Goal: Information Seeking & Learning: Learn about a topic

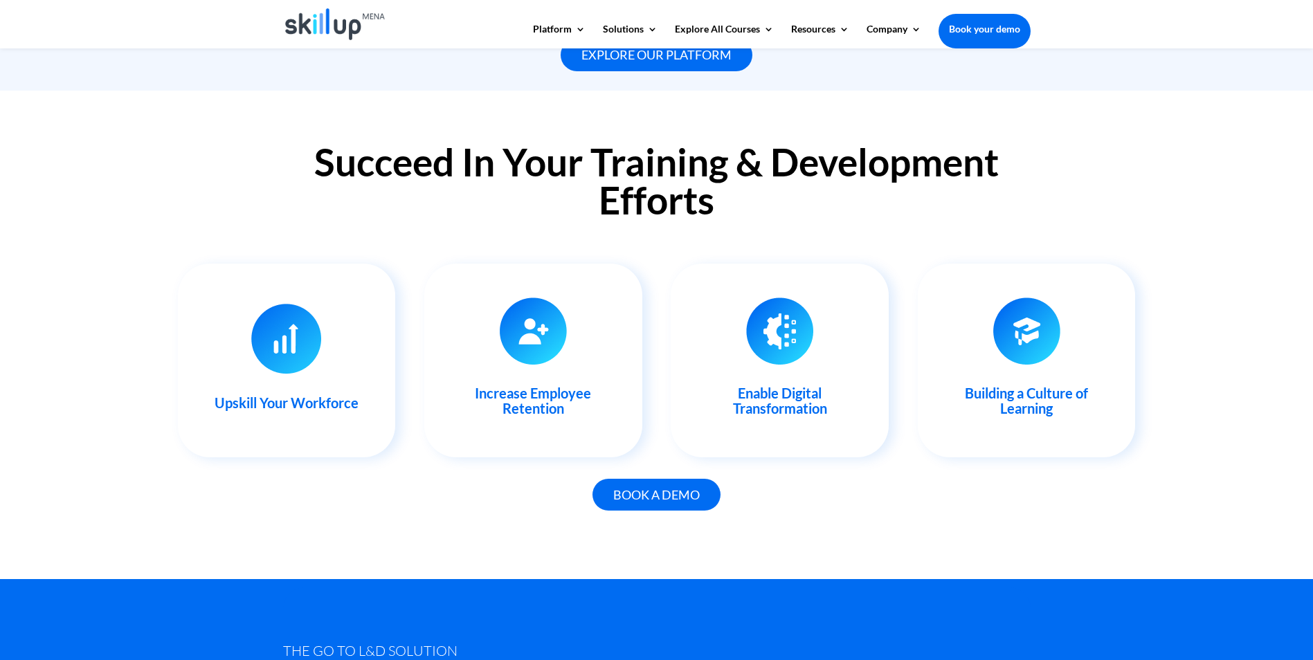
scroll to position [1315, 0]
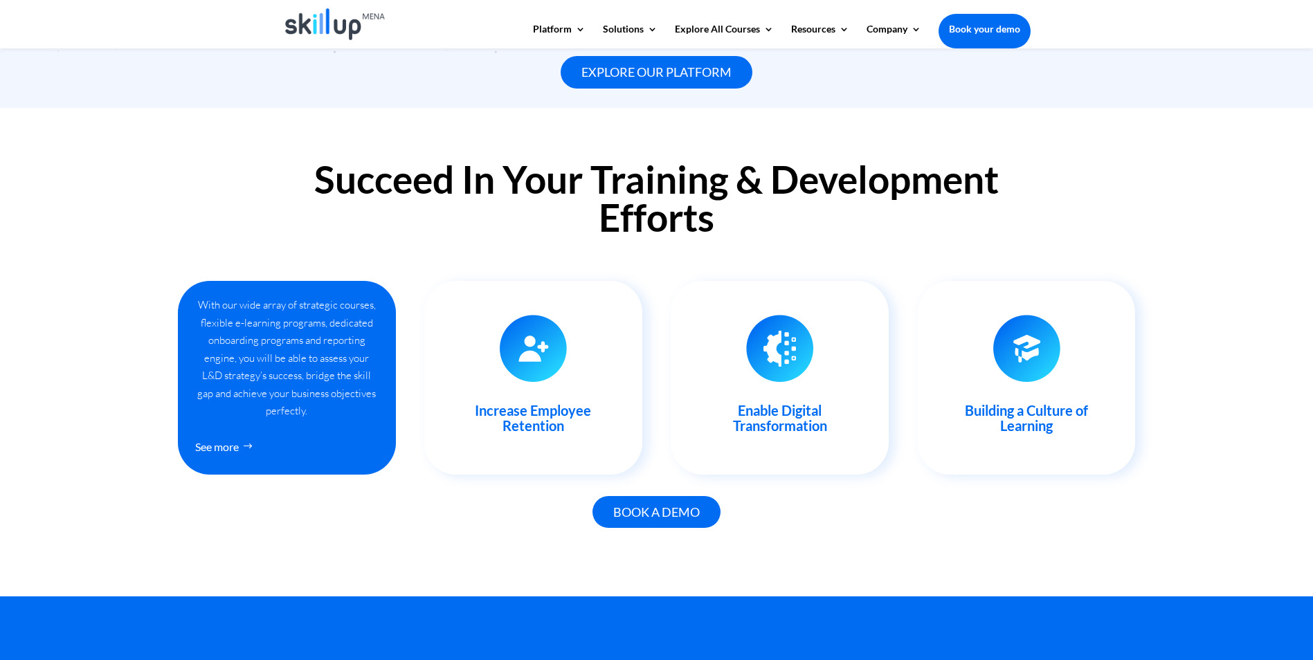
click at [239, 445] on link "See more" at bounding box center [228, 447] width 66 height 26
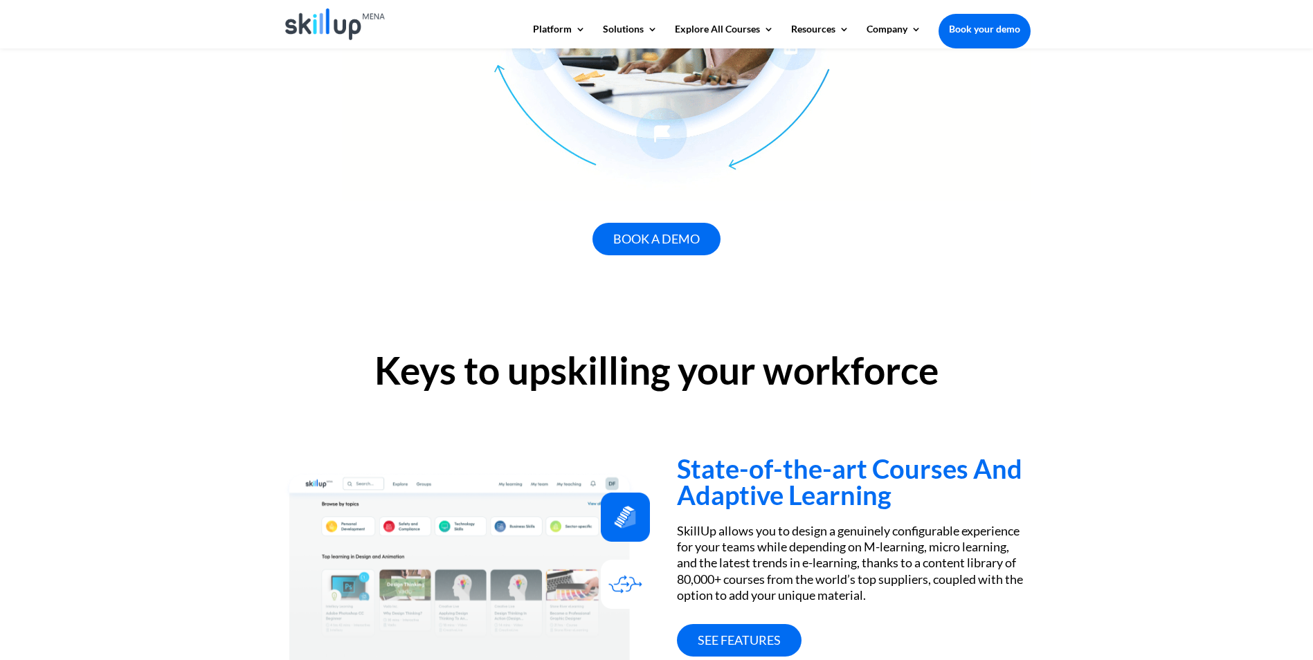
scroll to position [1038, 0]
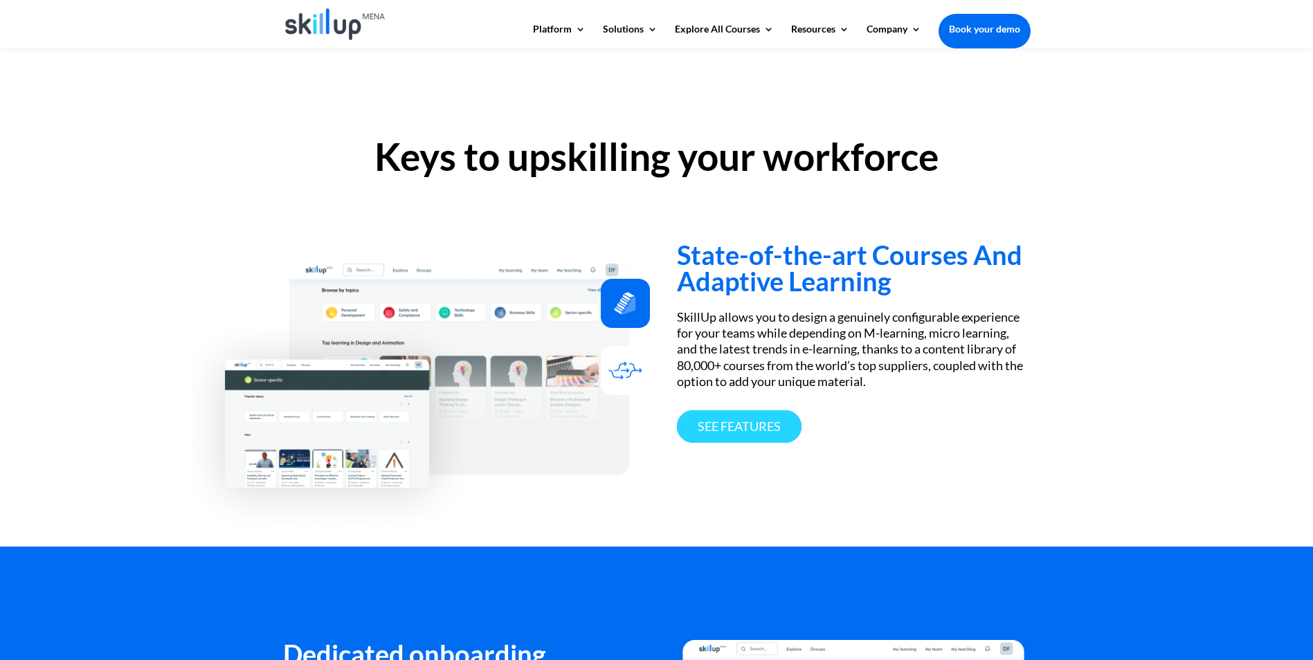
click at [734, 423] on link "See features" at bounding box center [739, 426] width 125 height 33
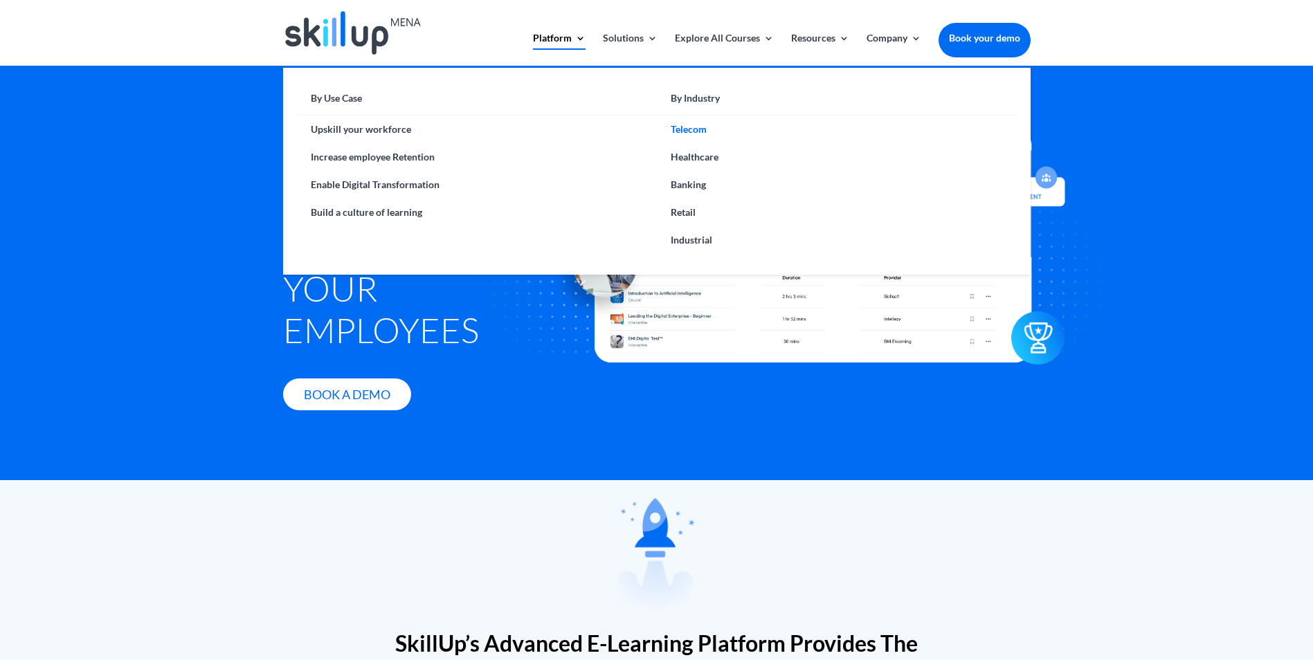
click at [692, 126] on link "Telecom" at bounding box center [837, 130] width 360 height 28
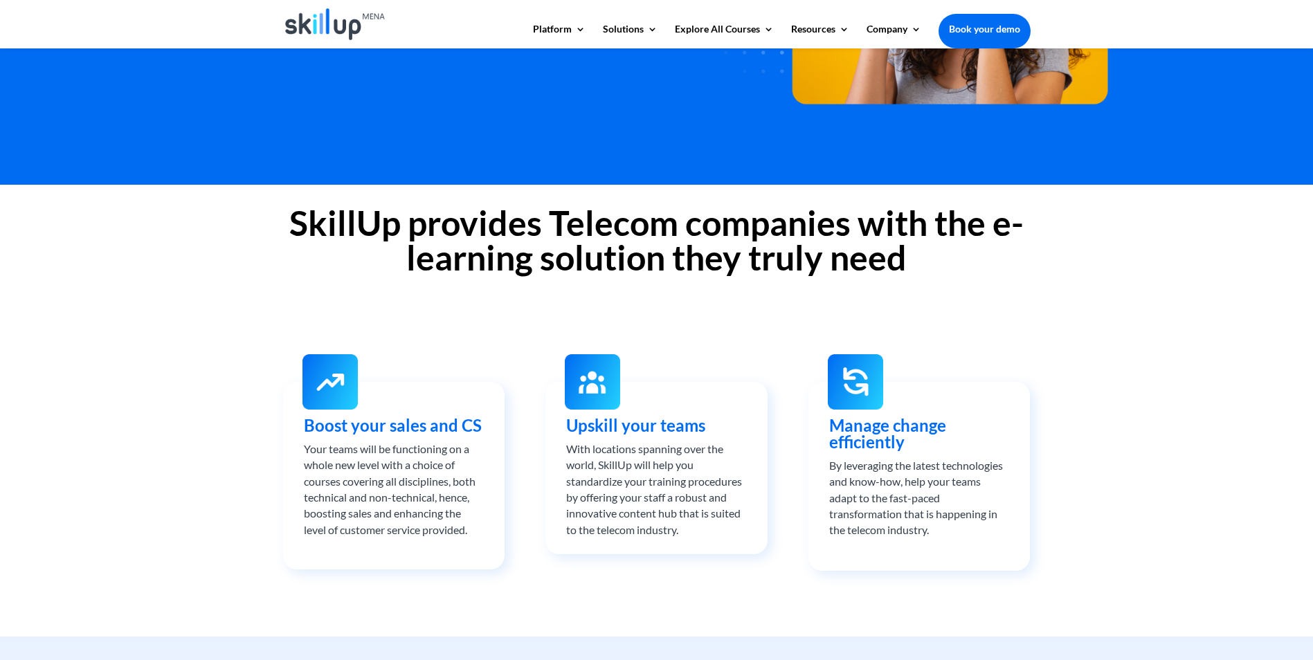
scroll to position [346, 0]
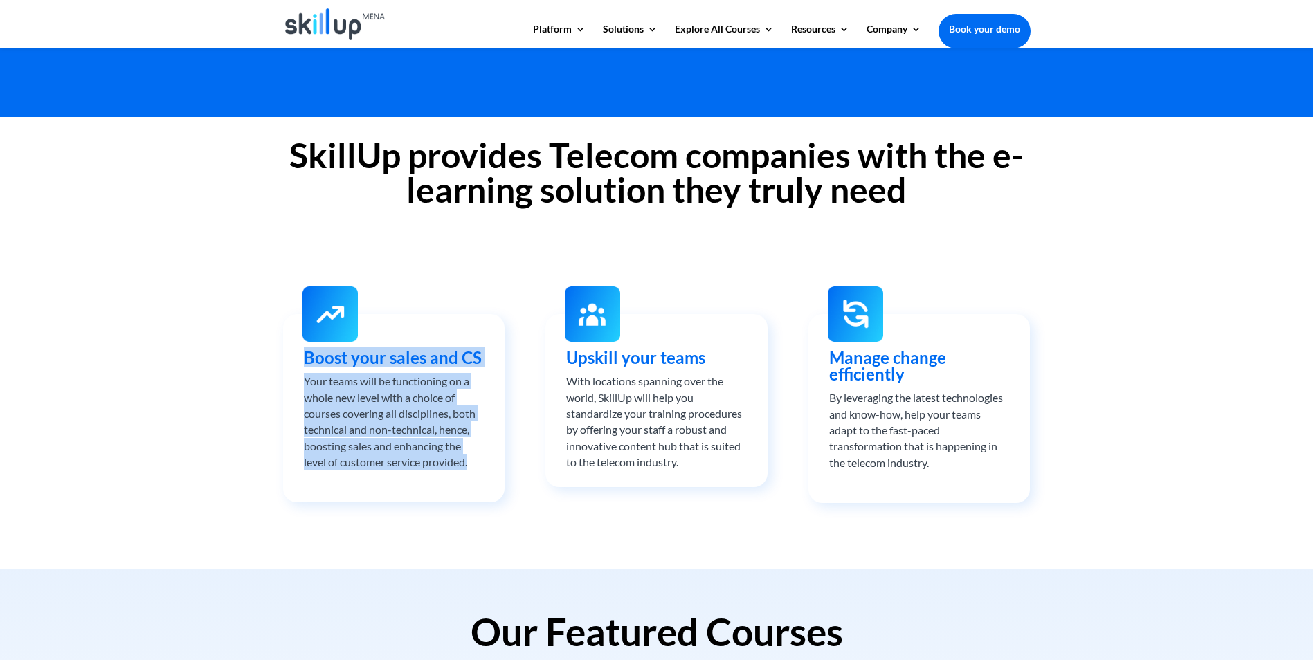
drag, startPoint x: 304, startPoint y: 358, endPoint x: 495, endPoint y: 478, distance: 226.4
click at [495, 478] on div "Boost your sales and CS Your teams will be functioning on a whole new level wit…" at bounding box center [393, 408] width 221 height 188
drag, startPoint x: 495, startPoint y: 478, endPoint x: 403, endPoint y: 421, distance: 108.5
copy div "Boost your sales and CS Your teams will be functioning on a whole new level wit…"
click at [452, 316] on div "Boost your sales and CS Your teams will be functioning on a whole new level wit…" at bounding box center [393, 408] width 221 height 188
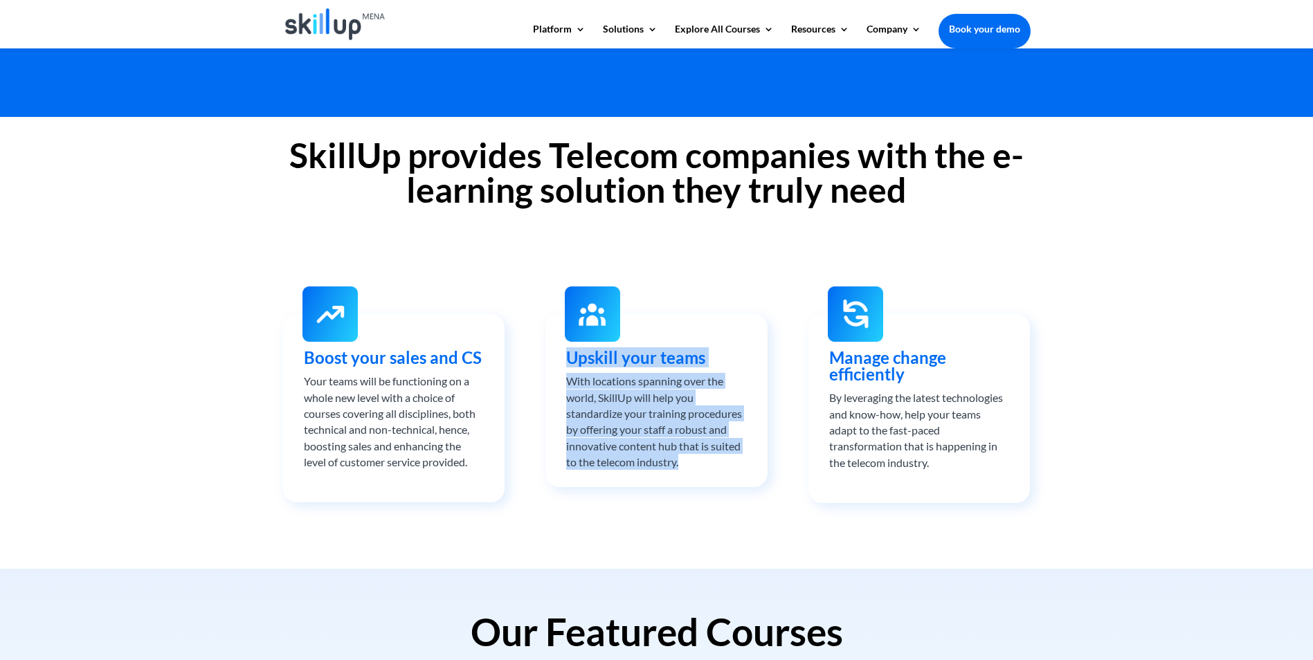
drag, startPoint x: 564, startPoint y: 356, endPoint x: 690, endPoint y: 471, distance: 170.5
click at [690, 471] on div "Upskill your teams With locations spanning over the world, SkillUp will help yo…" at bounding box center [655, 400] width 221 height 172
drag, startPoint x: 690, startPoint y: 471, endPoint x: 653, endPoint y: 433, distance: 53.3
copy div "Upskill your teams With locations spanning over the world, SkillUp will help yo…"
